Goal: Task Accomplishment & Management: Manage account settings

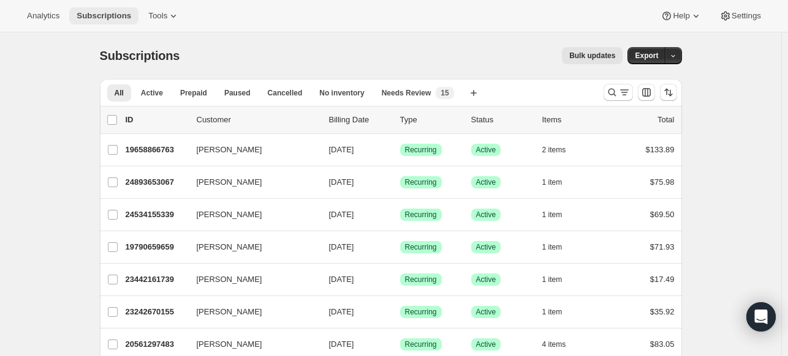
click at [108, 13] on span "Subscriptions" at bounding box center [104, 16] width 55 height 10
click at [156, 13] on span "Tools" at bounding box center [157, 16] width 19 height 10
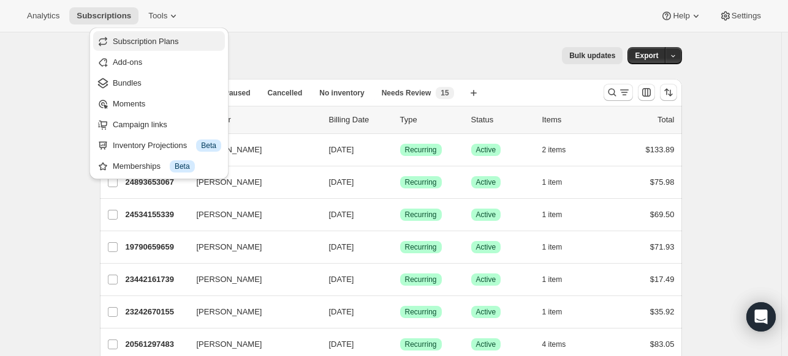
click at [161, 47] on span "Subscription Plans" at bounding box center [167, 42] width 108 height 12
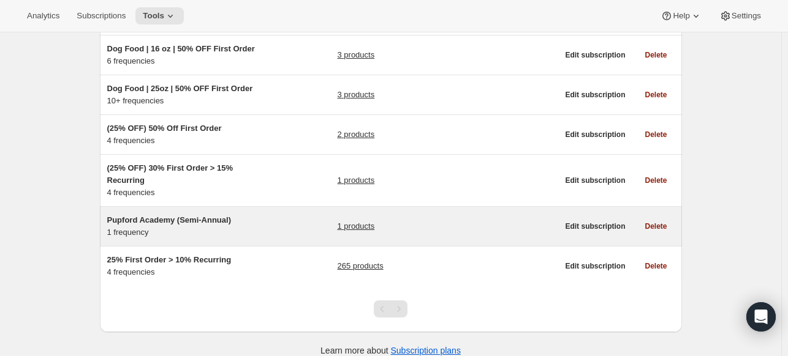
scroll to position [276, 0]
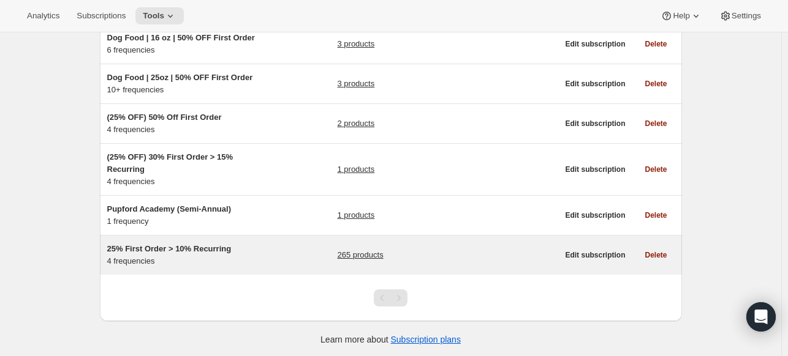
click at [178, 244] on span "25% First Order > 10% Recurring" at bounding box center [169, 248] width 124 height 9
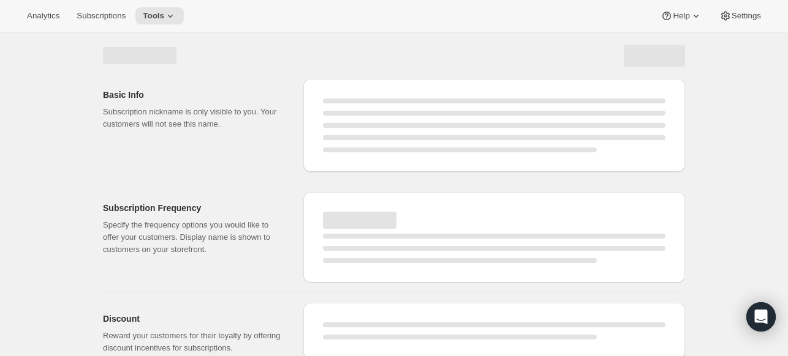
select select "WEEK"
select select "MONTH"
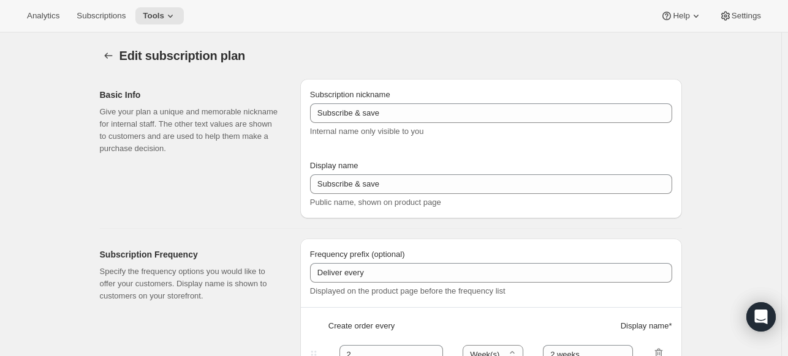
type input "25% First Order > 10% Recurring"
type input "Subscribe & Save"
select select "WEEK"
select select "MONTH"
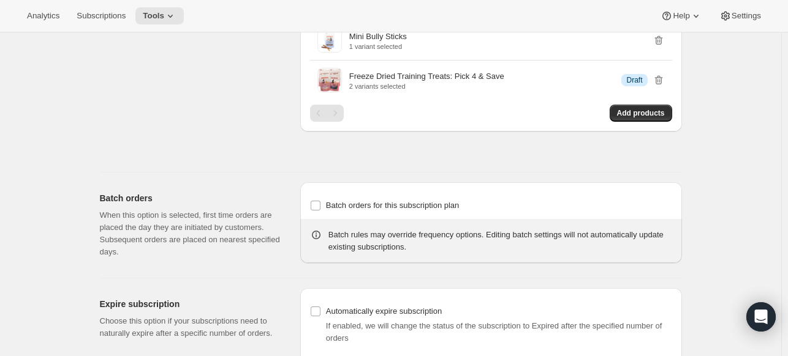
scroll to position [4752, 0]
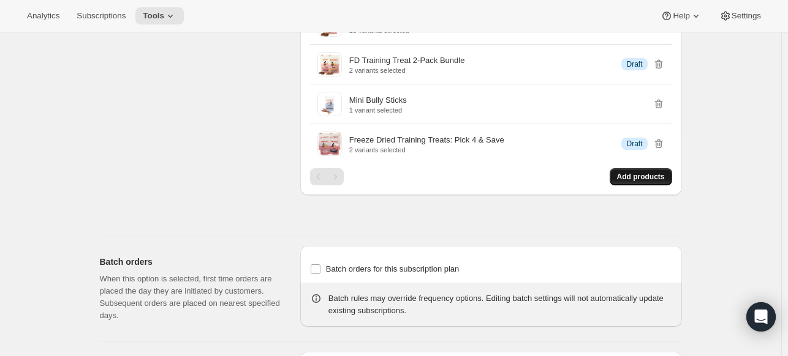
click at [655, 172] on span "Add products" at bounding box center [641, 177] width 48 height 10
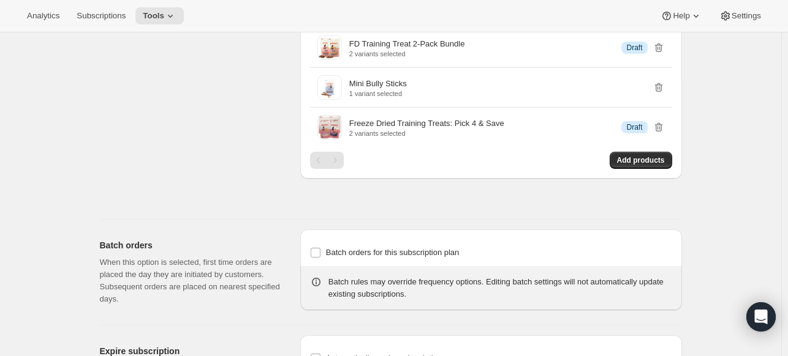
scroll to position [4813, 0]
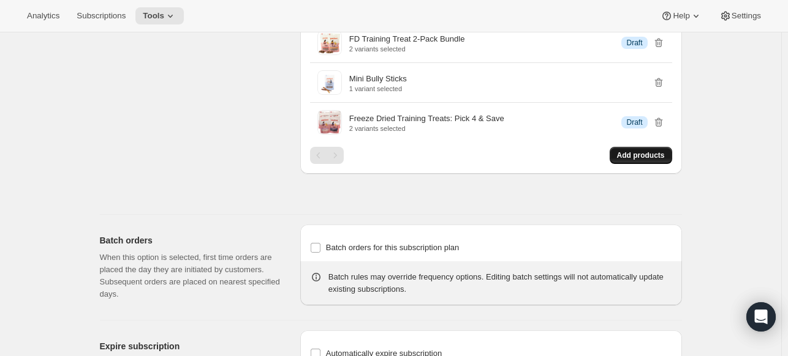
click at [637, 151] on span "Add products" at bounding box center [641, 156] width 48 height 10
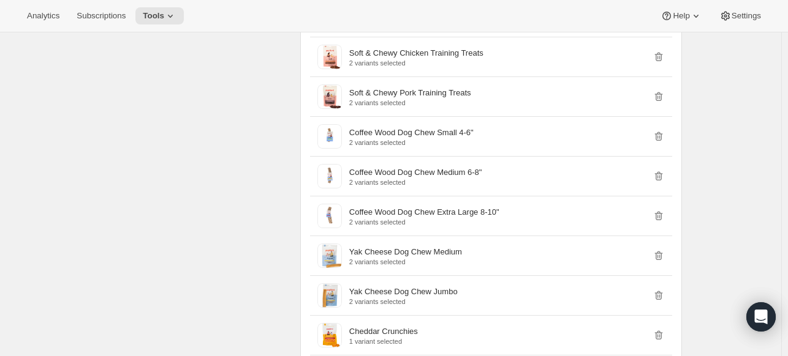
scroll to position [3956, 0]
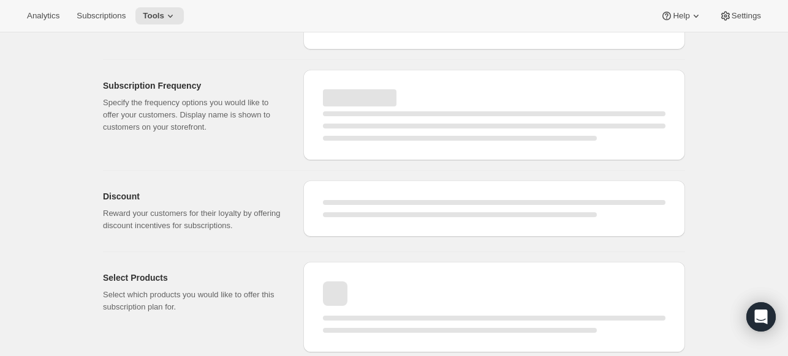
select select "WEEK"
select select "MONTH"
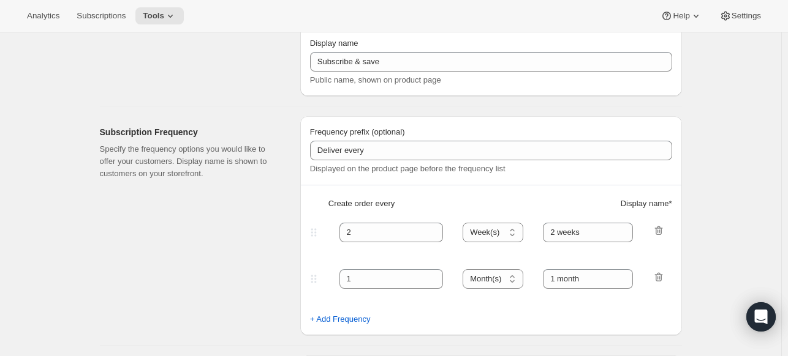
type input "25% First Order > 10% Recurring"
type input "Subscribe & Save"
select select "WEEK"
select select "MONTH"
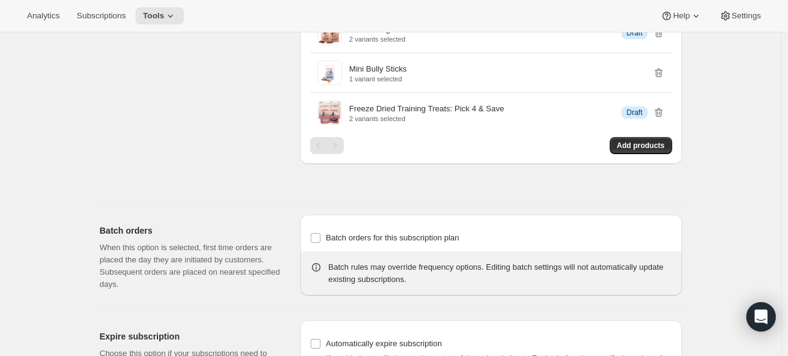
scroll to position [4682, 0]
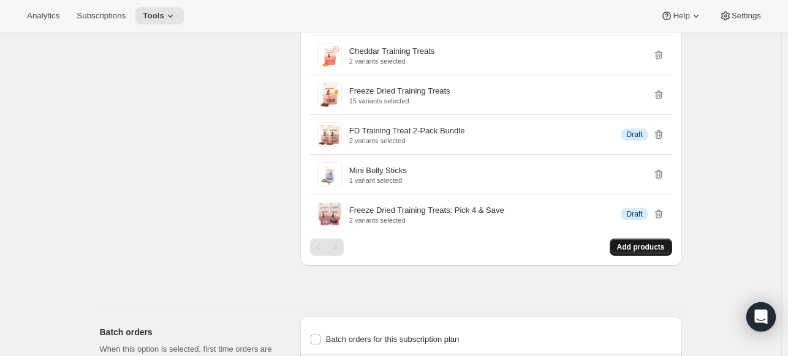
click at [637, 239] on button "Add products" at bounding box center [640, 247] width 62 height 17
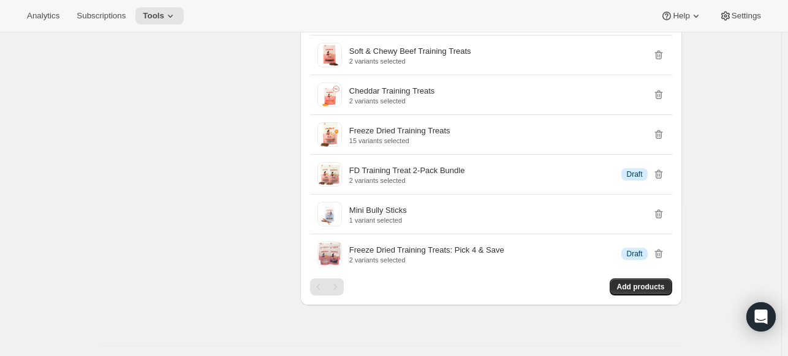
scroll to position [3941, 0]
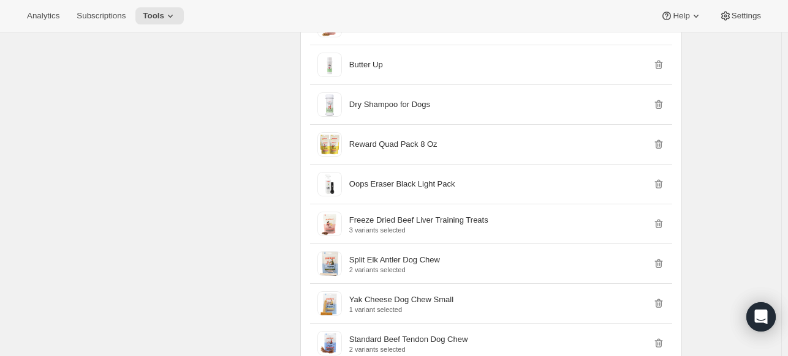
scroll to position [2176, 0]
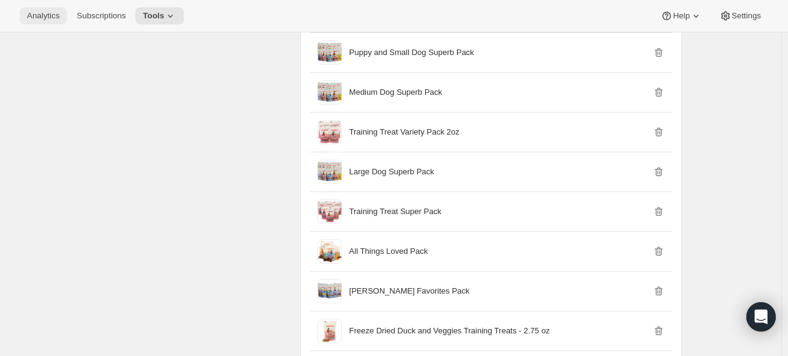
click at [36, 12] on span "Analytics" at bounding box center [43, 16] width 32 height 10
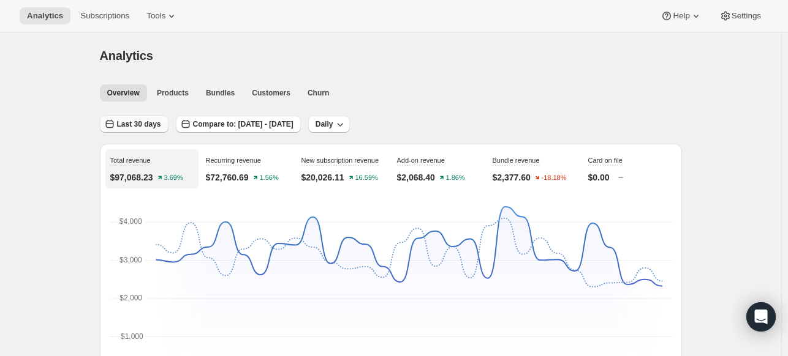
click at [139, 118] on button "Last 30 days" at bounding box center [134, 124] width 69 height 17
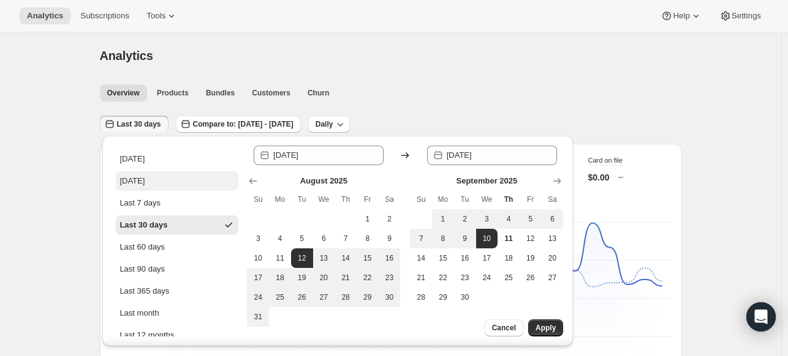
click at [145, 178] on div "[DATE]" at bounding box center [131, 181] width 25 height 12
type input "[DATE]"
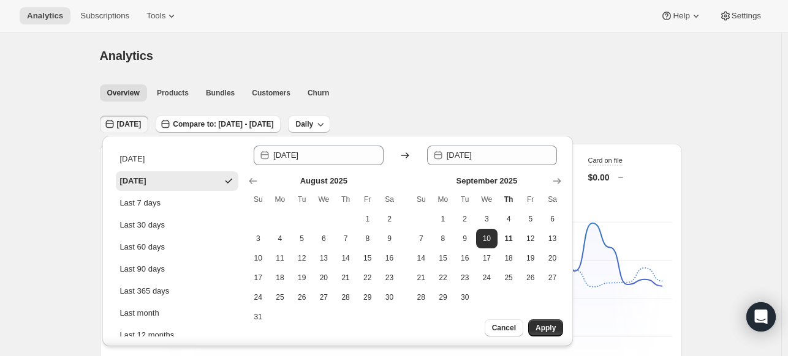
click at [146, 178] on div "[DATE]" at bounding box center [132, 181] width 26 height 12
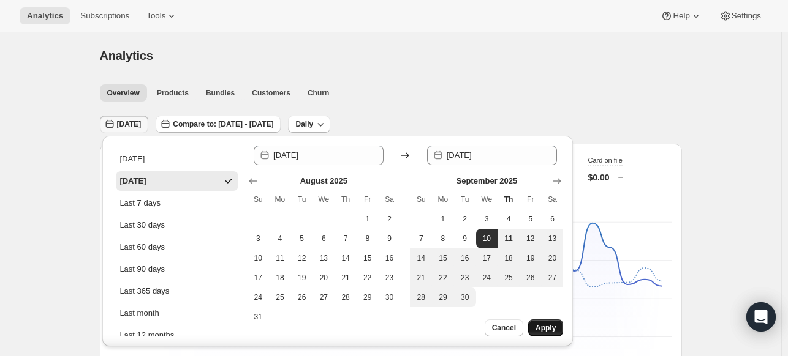
click at [542, 330] on span "Apply" at bounding box center [545, 328] width 20 height 10
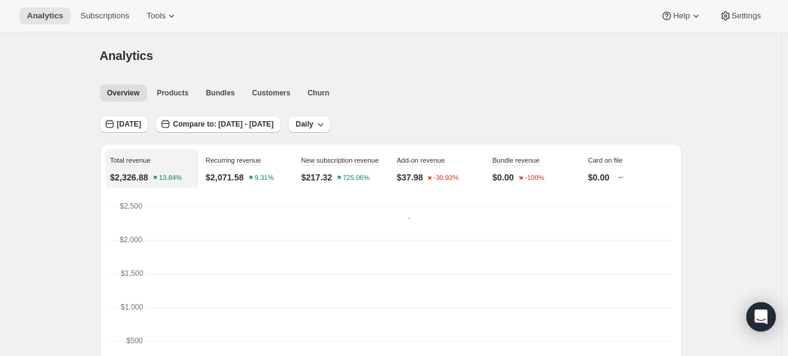
scroll to position [61, 0]
